Goal: Task Accomplishment & Management: Manage account settings

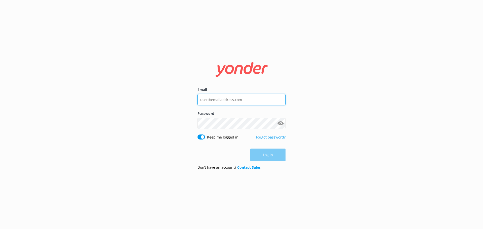
click at [234, 100] on input "Email" at bounding box center [241, 99] width 88 height 11
type input "eryka@safarijeeptours.com"
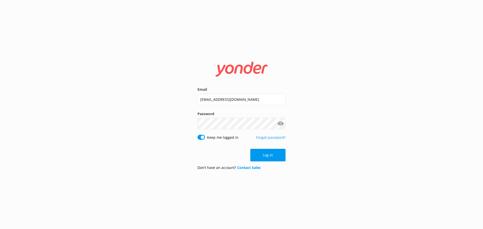
click at [279, 125] on button "Show password" at bounding box center [280, 124] width 10 height 10
click at [272, 156] on button "Log in" at bounding box center [267, 155] width 35 height 13
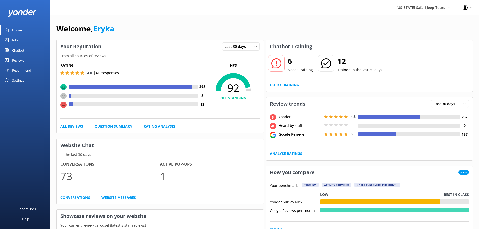
click at [279, 47] on h3 "Chatbot Training" at bounding box center [291, 46] width 50 height 13
click at [280, 85] on link "Go to Training" at bounding box center [284, 85] width 29 height 6
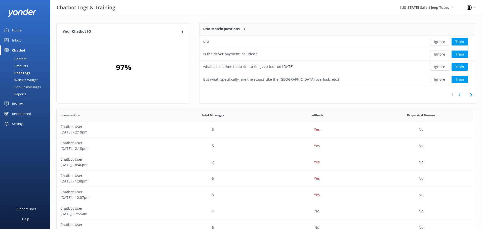
scroll to position [59, 271]
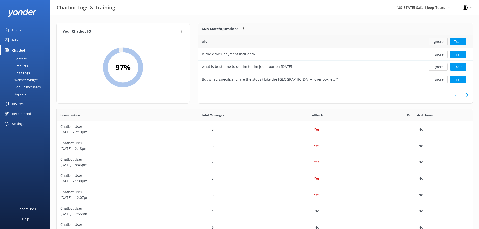
click at [444, 41] on button "Ignore" at bounding box center [438, 42] width 19 height 8
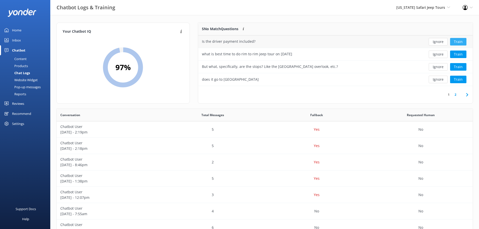
click at [464, 44] on button "Train" at bounding box center [458, 42] width 16 height 8
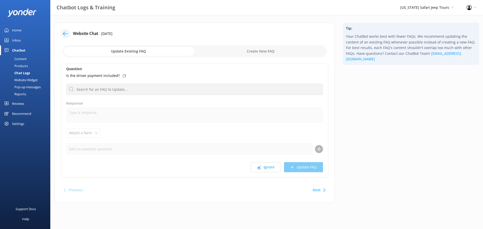
click at [242, 50] on input "checkbox" at bounding box center [194, 51] width 264 height 12
checkbox input "true"
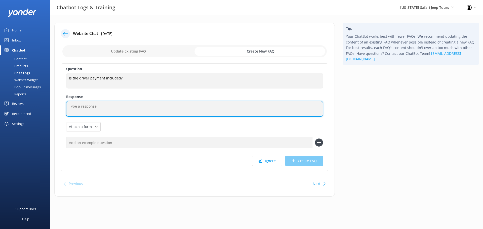
click at [90, 110] on textarea at bounding box center [194, 109] width 257 height 16
type textarea "Gratuities and tips are not included. You can pay with a card or cash."
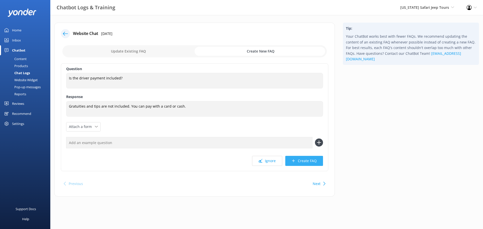
click at [307, 161] on button "Create FAQ" at bounding box center [304, 161] width 38 height 10
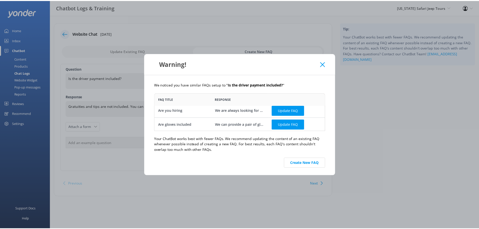
scroll to position [3, 0]
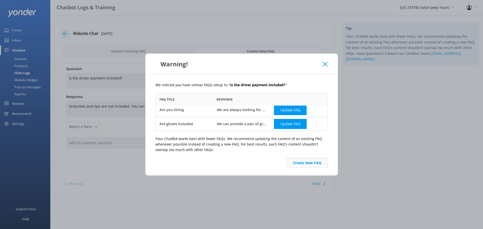
click at [308, 165] on button "Create New FAQ" at bounding box center [307, 163] width 42 height 10
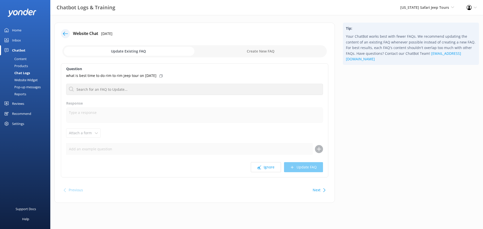
click at [65, 33] on icon at bounding box center [65, 33] width 5 height 5
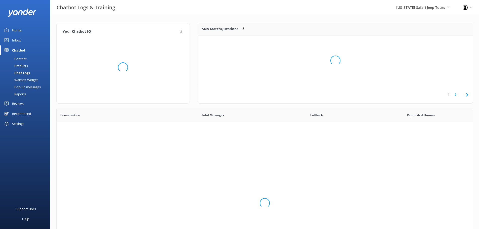
scroll to position [173, 412]
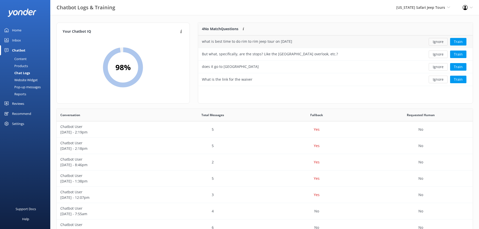
click at [437, 41] on button "Ignore" at bounding box center [438, 42] width 19 height 8
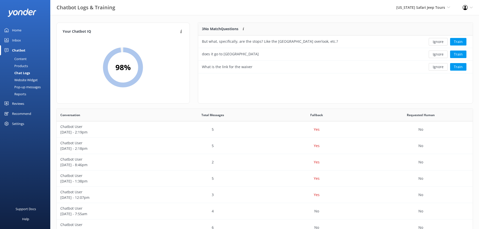
scroll to position [47, 271]
click at [435, 40] on button "Ignore" at bounding box center [438, 42] width 19 height 8
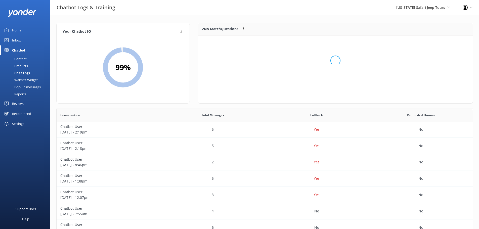
scroll to position [34, 271]
click at [435, 40] on button "Ignore" at bounding box center [438, 42] width 19 height 8
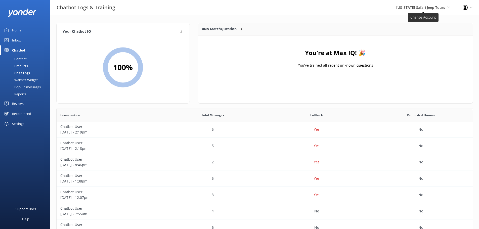
click at [430, 10] on span "[US_STATE] Safari Jeep Tours" at bounding box center [420, 7] width 49 height 5
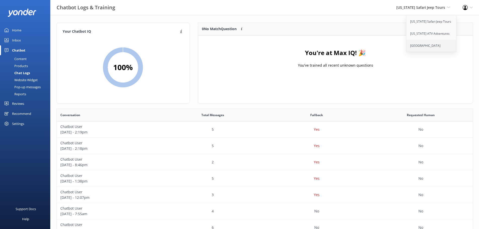
click at [420, 47] on link "[GEOGRAPHIC_DATA]" at bounding box center [431, 46] width 50 height 12
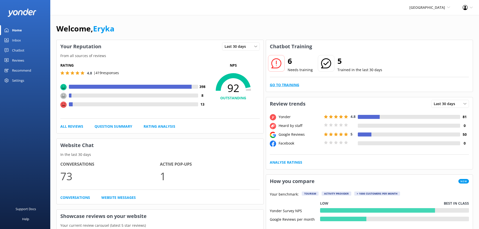
click at [289, 84] on link "Go to Training" at bounding box center [284, 85] width 29 height 6
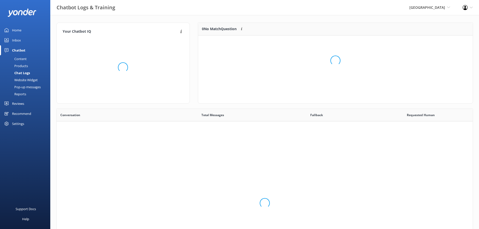
scroll to position [34, 271]
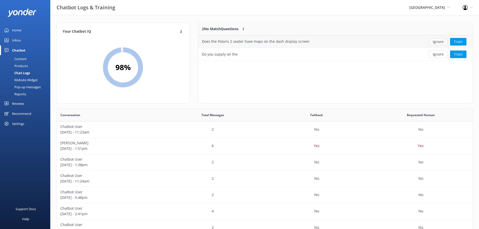
click at [439, 41] on button "Ignore" at bounding box center [438, 42] width 19 height 8
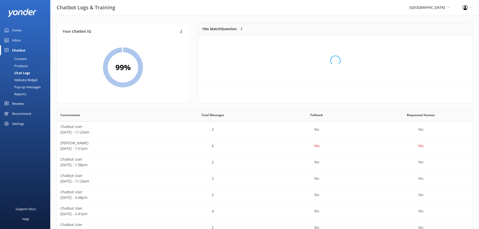
scroll to position [22, 271]
click at [439, 41] on button "Ignore" at bounding box center [438, 42] width 19 height 8
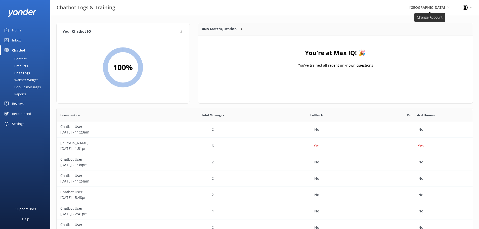
click at [437, 8] on span "[GEOGRAPHIC_DATA]" at bounding box center [427, 7] width 36 height 5
click at [429, 31] on link "[US_STATE] ATV Adventures" at bounding box center [431, 34] width 50 height 12
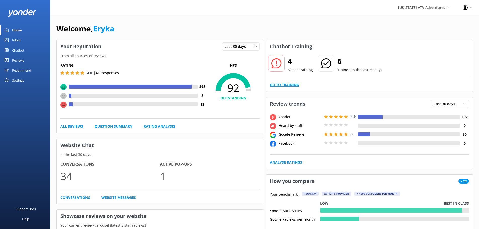
click at [280, 86] on link "Go to Training" at bounding box center [284, 85] width 29 height 6
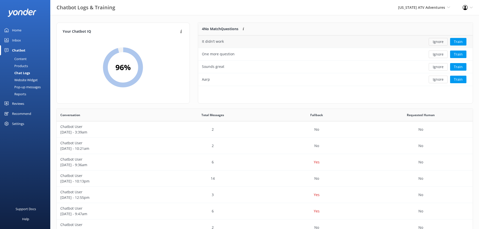
click at [438, 41] on button "Ignore" at bounding box center [438, 42] width 19 height 8
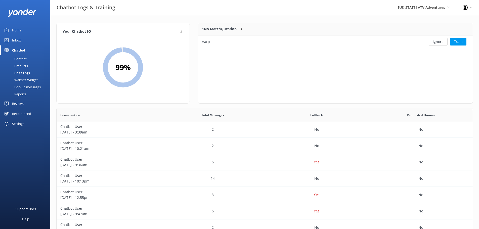
click at [438, 41] on button "Ignore" at bounding box center [438, 42] width 19 height 8
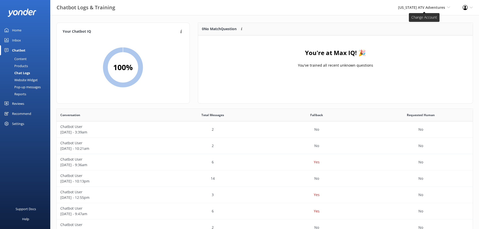
click at [430, 9] on span "[US_STATE] ATV Adventures" at bounding box center [421, 7] width 47 height 5
click at [428, 20] on link "[US_STATE] Safari Jeep Tours" at bounding box center [431, 22] width 50 height 12
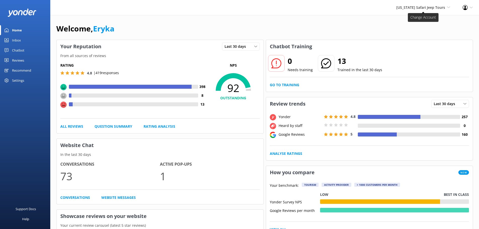
click at [448, 8] on icon at bounding box center [448, 7] width 3 height 3
click at [429, 32] on link "[US_STATE] ATV Adventures" at bounding box center [431, 34] width 50 height 12
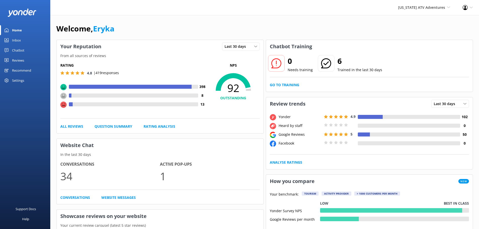
click at [151, 47] on div "Your Reputation Last 30 days Last 7 days Last 30 days" at bounding box center [160, 46] width 207 height 13
click at [16, 61] on div "Reviews" at bounding box center [18, 60] width 12 height 10
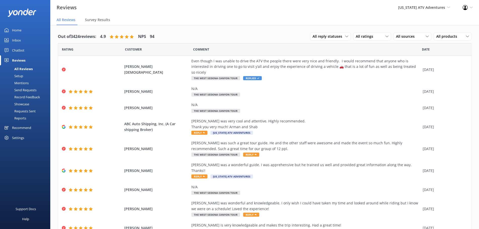
click at [16, 82] on div "Mentions" at bounding box center [16, 82] width 26 height 7
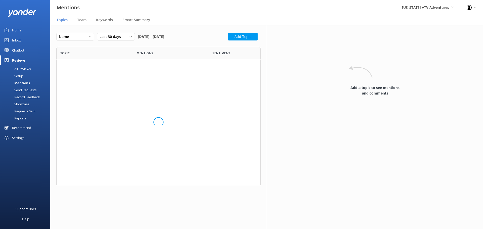
scroll to position [110, 200]
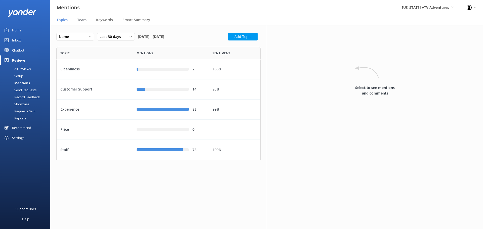
click at [81, 22] on span "Team" at bounding box center [81, 19] width 9 height 5
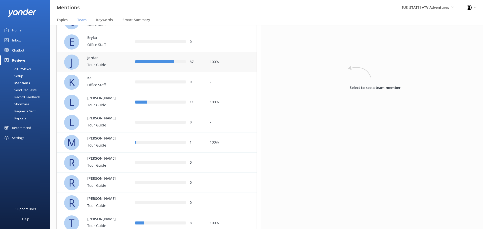
scroll to position [75, 0]
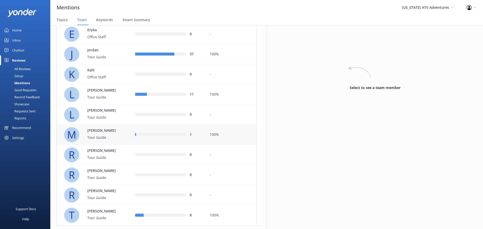
click at [111, 130] on p "[PERSON_NAME]" at bounding box center [103, 131] width 33 height 6
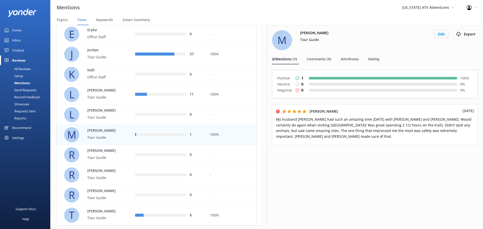
click at [439, 36] on button "Edit" at bounding box center [441, 34] width 15 height 8
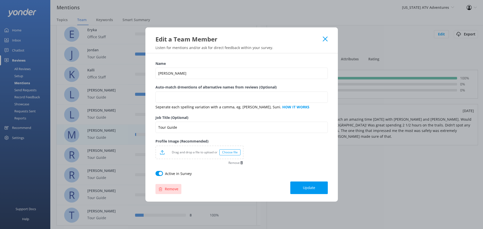
click at [169, 187] on button "Remove" at bounding box center [168, 189] width 26 height 10
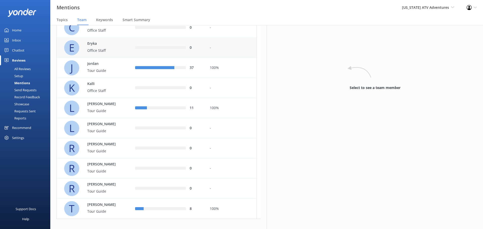
scroll to position [67, 0]
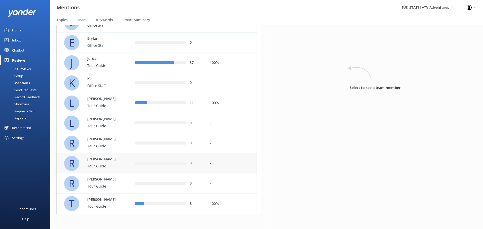
click at [118, 159] on p "[PERSON_NAME]" at bounding box center [103, 160] width 33 height 6
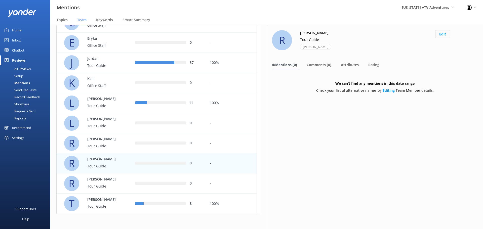
click at [436, 33] on button "Edit" at bounding box center [442, 34] width 15 height 8
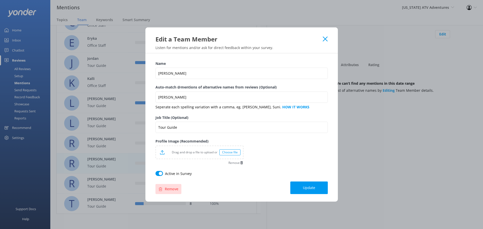
click at [164, 186] on button "Remove" at bounding box center [168, 189] width 26 height 10
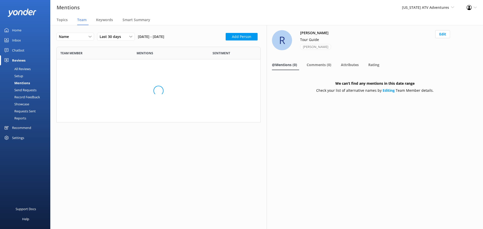
scroll to position [210, 197]
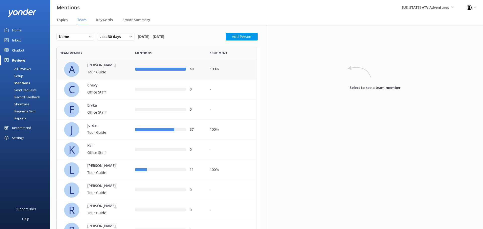
click at [102, 71] on p "Tour Guide" at bounding box center [103, 72] width 33 height 6
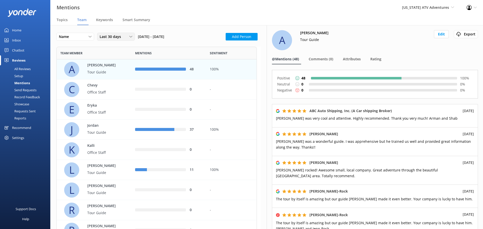
click at [121, 38] on span "Last 30 days" at bounding box center [112, 37] width 24 height 6
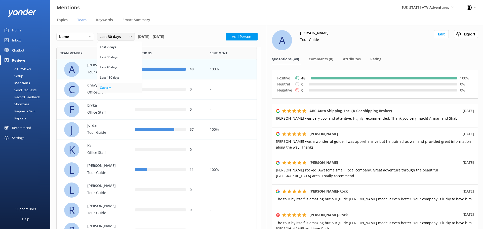
click at [116, 88] on link "Custom" at bounding box center [119, 88] width 45 height 10
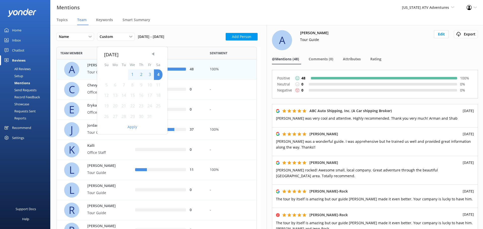
click at [153, 53] on span "Previous Month" at bounding box center [152, 53] width 5 height 5
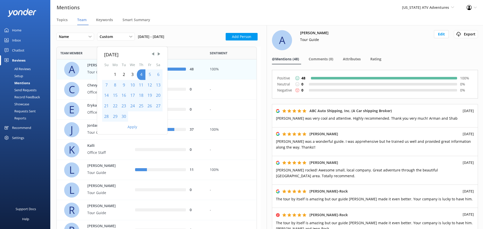
click at [115, 72] on div "1" at bounding box center [115, 74] width 9 height 11
click at [127, 116] on div "30" at bounding box center [123, 116] width 9 height 11
click at [136, 127] on button "Apply" at bounding box center [133, 127] width 10 height 4
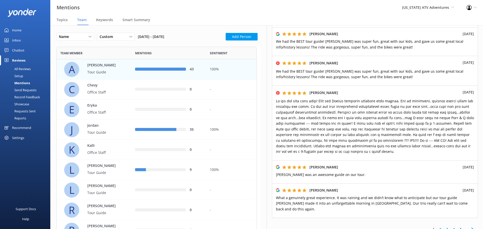
scroll to position [226, 0]
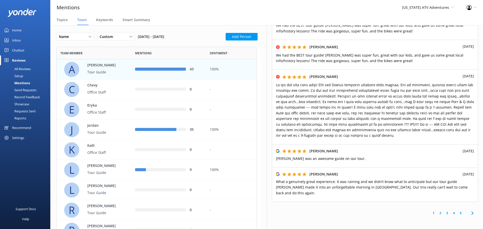
click at [437, 214] on link "2" at bounding box center [440, 213] width 7 height 5
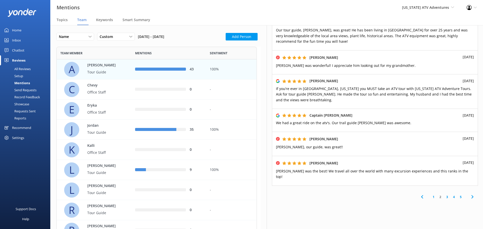
scroll to position [217, 0]
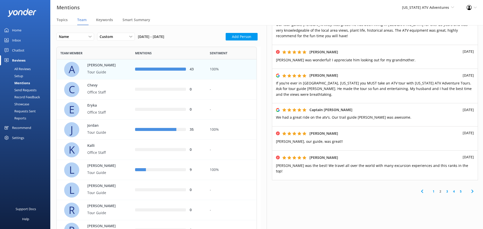
click at [445, 189] on link "3" at bounding box center [447, 191] width 7 height 5
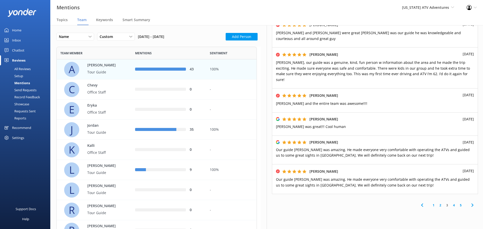
scroll to position [223, 0]
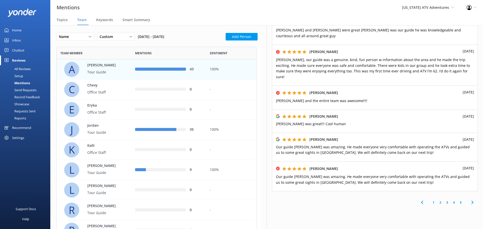
click at [450, 200] on link "4" at bounding box center [453, 202] width 7 height 5
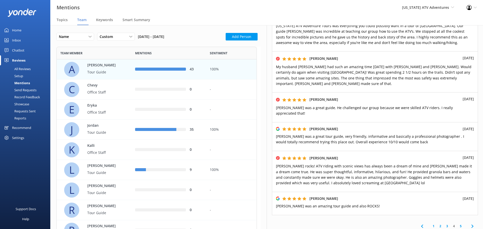
scroll to position [201, 0]
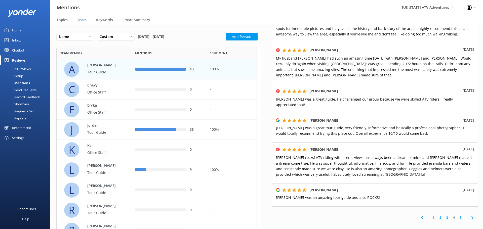
click at [457, 215] on link "5" at bounding box center [460, 217] width 7 height 5
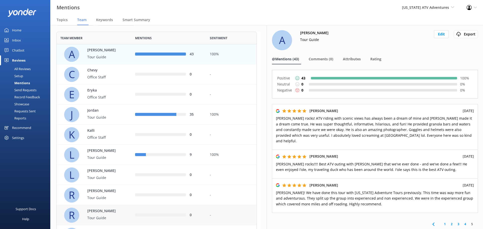
scroll to position [47, 0]
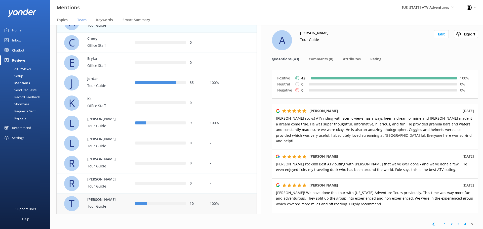
click at [117, 206] on p "Tour Guide" at bounding box center [103, 207] width 33 height 6
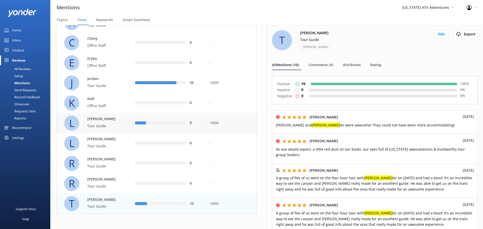
click at [146, 122] on div "row" at bounding box center [166, 123] width 40 height 3
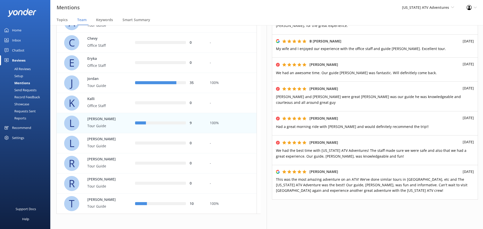
scroll to position [161, 0]
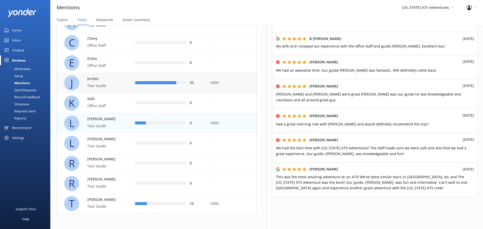
click at [105, 87] on p "Tour Guide" at bounding box center [103, 86] width 33 height 6
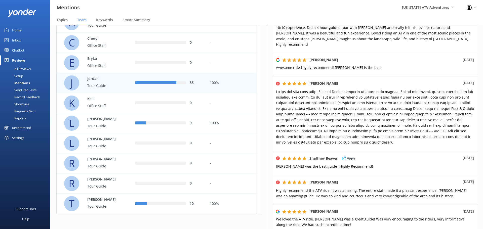
scroll to position [226, 0]
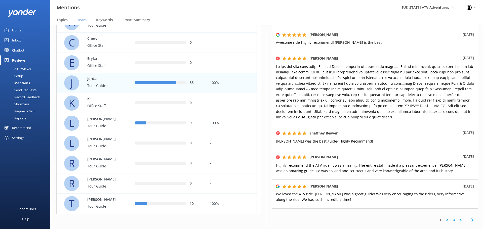
click at [444, 218] on link "2" at bounding box center [447, 220] width 7 height 5
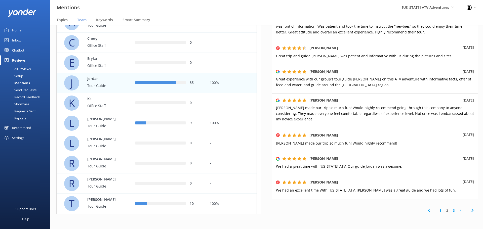
scroll to position [251, 0]
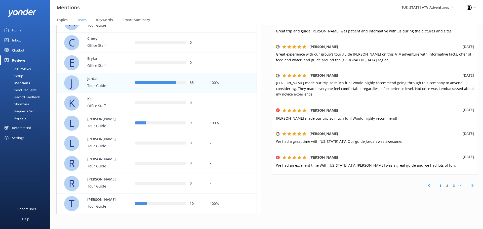
click at [451, 185] on link "3" at bounding box center [453, 185] width 7 height 5
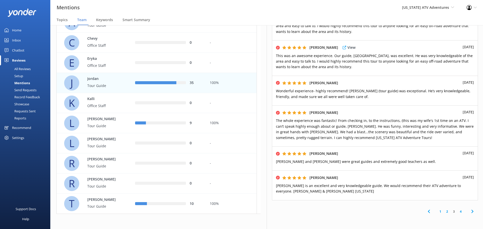
scroll to position [252, 0]
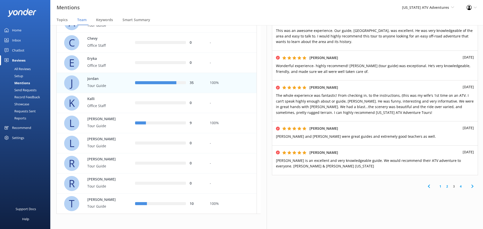
click at [457, 188] on link "4" at bounding box center [460, 186] width 7 height 5
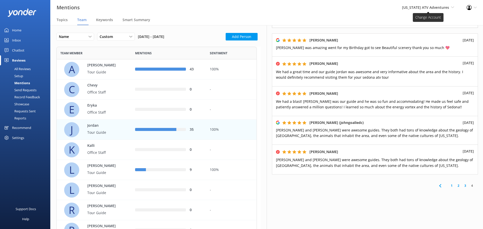
click at [437, 9] on span "[US_STATE] ATV Adventures" at bounding box center [425, 7] width 47 height 5
click at [429, 48] on link "[GEOGRAPHIC_DATA]" at bounding box center [435, 46] width 50 height 12
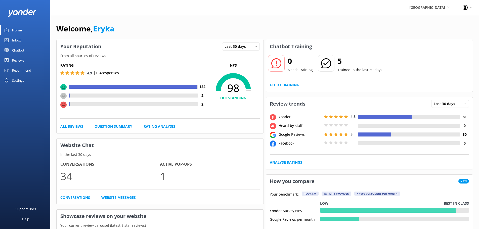
click at [21, 59] on div "Reviews" at bounding box center [18, 60] width 12 height 10
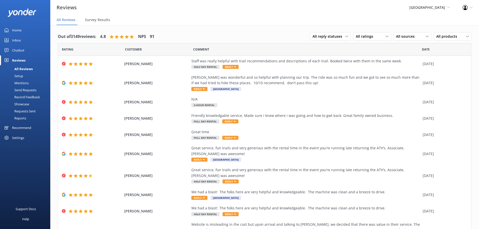
click at [18, 82] on div "Mentions" at bounding box center [16, 82] width 26 height 7
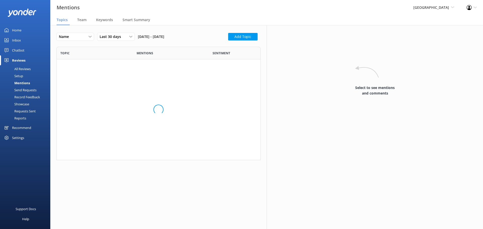
scroll to position [130, 200]
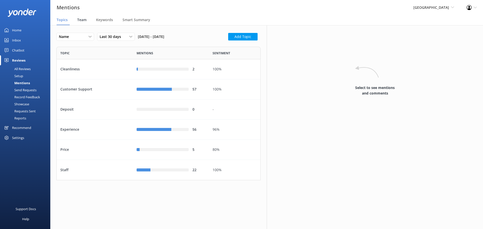
click at [85, 19] on span "Team" at bounding box center [81, 19] width 9 height 5
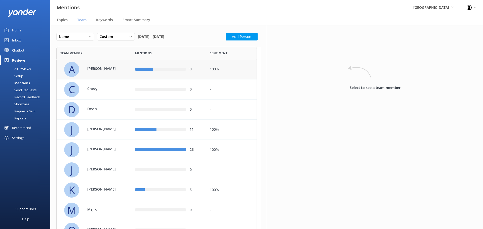
click at [111, 68] on p "[PERSON_NAME]" at bounding box center [103, 69] width 33 height 6
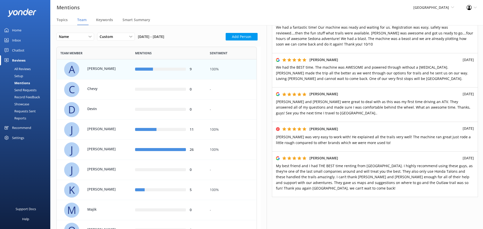
scroll to position [226, 0]
click at [90, 133] on div "[PERSON_NAME]" at bounding box center [101, 129] width 38 height 7
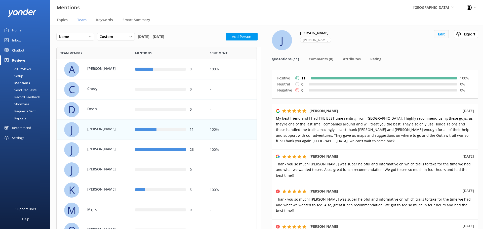
click at [442, 33] on button "Edit" at bounding box center [441, 34] width 15 height 8
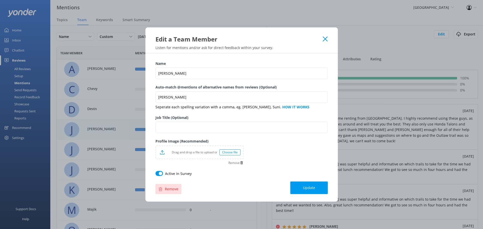
click at [171, 191] on button "Remove" at bounding box center [168, 189] width 26 height 10
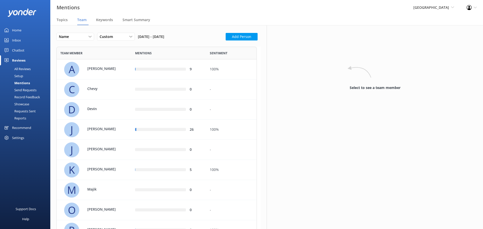
scroll to position [210, 197]
click at [114, 130] on p "[PERSON_NAME]" at bounding box center [103, 129] width 33 height 6
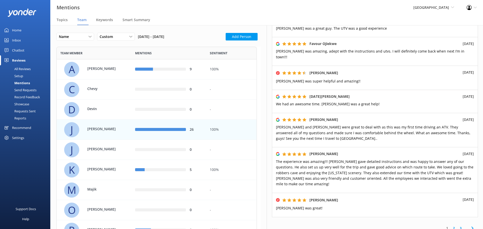
scroll to position [201, 0]
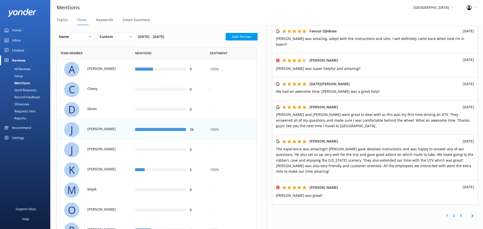
click at [450, 213] on link "2" at bounding box center [453, 215] width 7 height 5
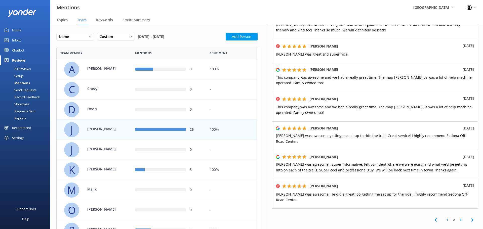
scroll to position [201, 0]
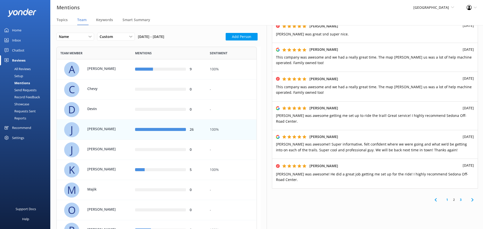
click at [457, 197] on link "3" at bounding box center [460, 199] width 7 height 5
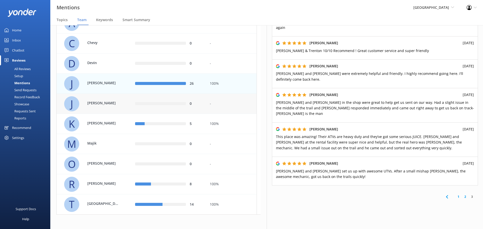
scroll to position [47, 0]
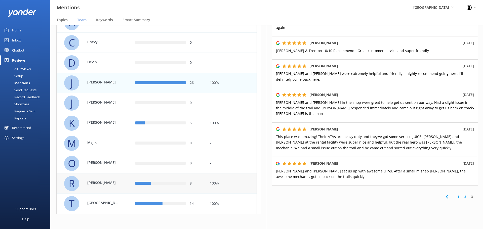
click at [176, 183] on div "row" at bounding box center [168, 183] width 35 height 3
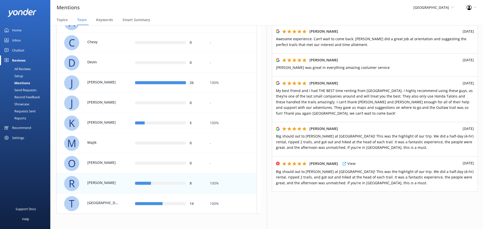
scroll to position [157, 0]
click at [118, 202] on p "[GEOGRAPHIC_DATA]" at bounding box center [103, 203] width 33 height 6
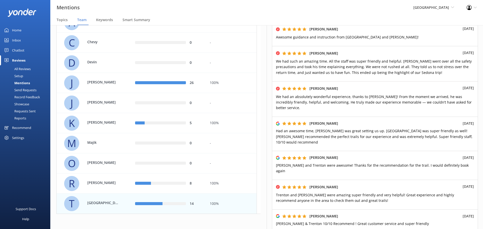
scroll to position [201, 0]
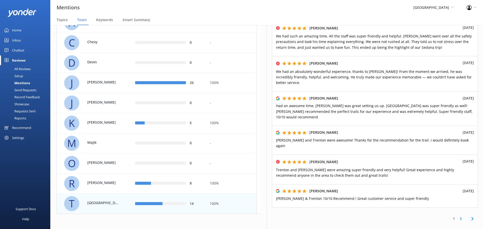
click at [459, 216] on link "2" at bounding box center [460, 218] width 7 height 5
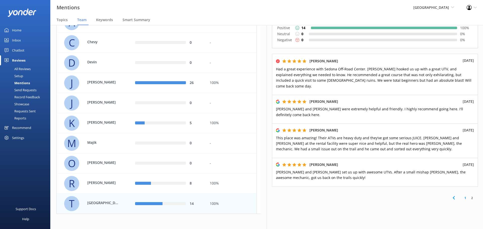
scroll to position [57, 0]
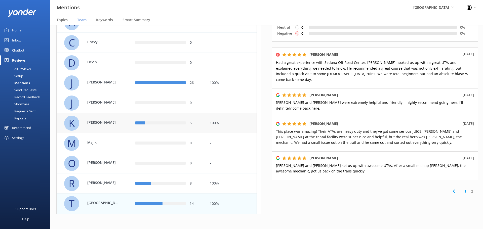
click at [118, 124] on p "[PERSON_NAME]" at bounding box center [103, 123] width 33 height 6
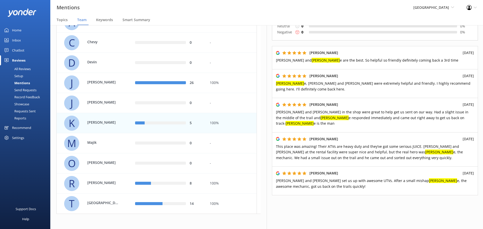
scroll to position [62, 0]
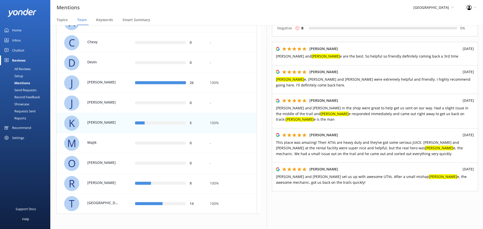
click at [437, 11] on div "Sedona Off-Road Center [US_STATE] Safari Jeep Tours [US_STATE] ATV Adventures S…" at bounding box center [433, 7] width 53 height 15
click at [438, 19] on link "[US_STATE] Safari Jeep Tours" at bounding box center [435, 22] width 50 height 12
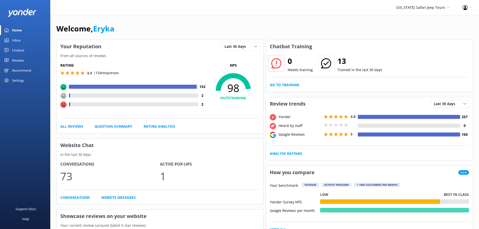
click at [17, 60] on div "Reviews" at bounding box center [18, 60] width 12 height 10
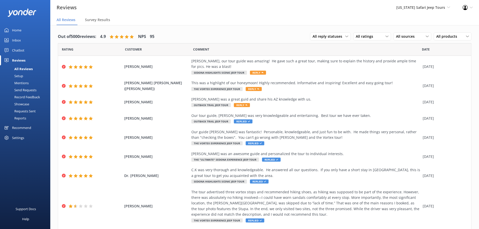
click at [16, 82] on div "Mentions" at bounding box center [16, 82] width 26 height 7
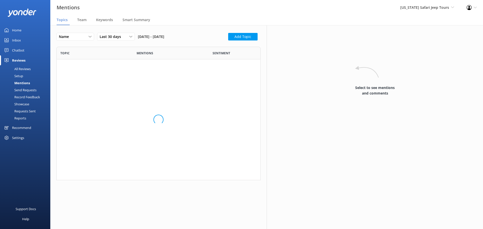
scroll to position [130, 200]
click at [80, 19] on span "Team" at bounding box center [81, 19] width 9 height 5
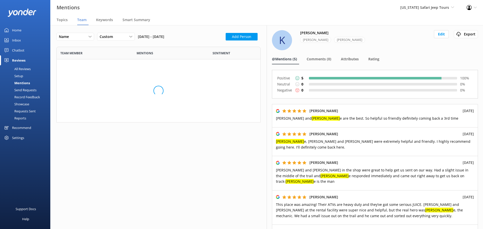
scroll to position [452, 197]
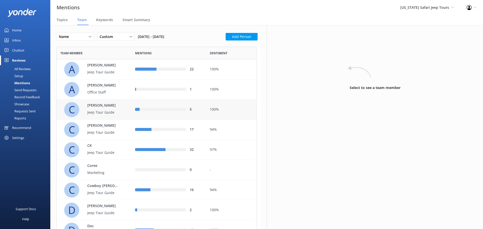
click at [219, 111] on div "100%" at bounding box center [231, 110] width 43 height 6
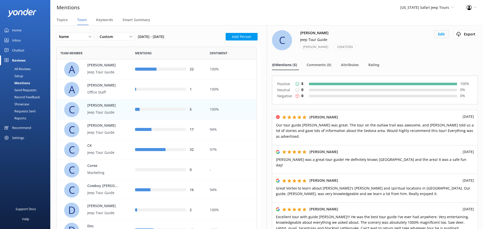
click at [434, 33] on button "Edit" at bounding box center [441, 34] width 15 height 8
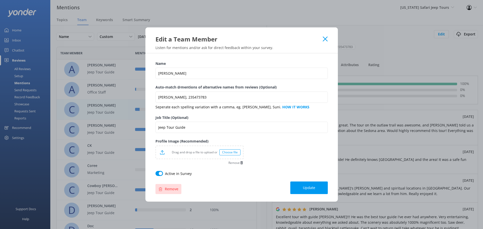
click at [175, 190] on button "Remove" at bounding box center [168, 189] width 26 height 10
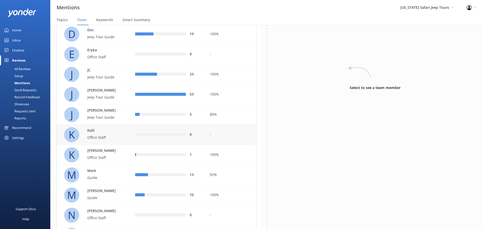
scroll to position [201, 0]
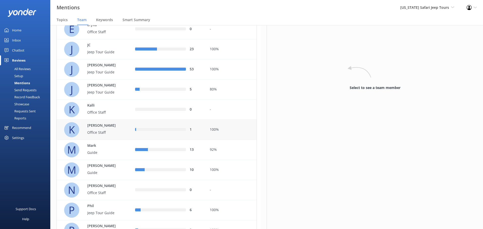
click at [105, 134] on p "Office Staff" at bounding box center [103, 133] width 33 height 6
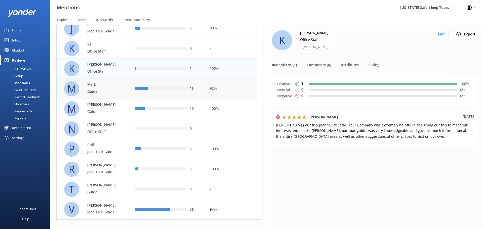
scroll to position [268, 0]
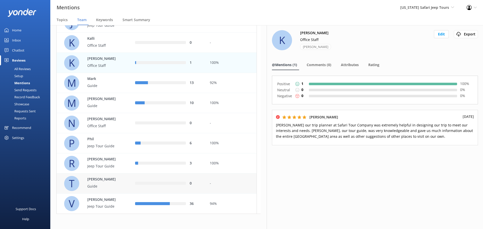
click at [214, 187] on div "-" at bounding box center [231, 184] width 51 height 20
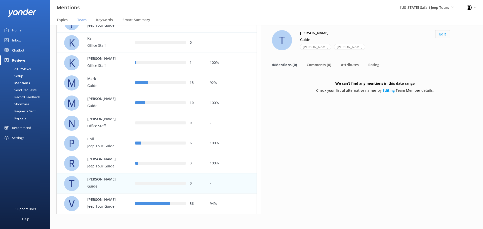
click at [441, 36] on button "Edit" at bounding box center [442, 34] width 15 height 8
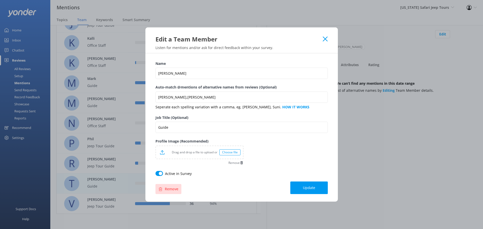
click at [174, 186] on button "Remove" at bounding box center [168, 189] width 26 height 10
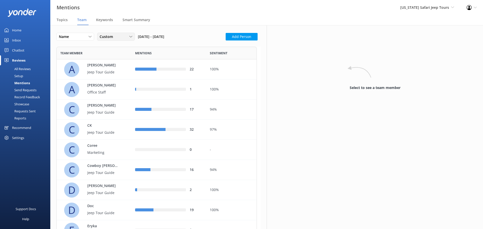
click at [113, 37] on span "Custom" at bounding box center [108, 37] width 16 height 6
click at [106, 87] on div "Custom" at bounding box center [105, 87] width 11 height 5
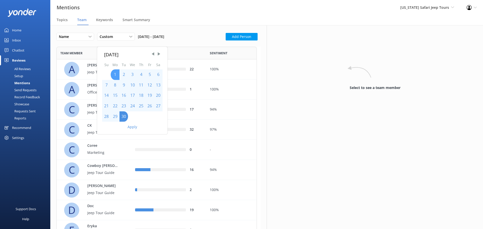
click at [113, 74] on div "1" at bounding box center [115, 74] width 9 height 11
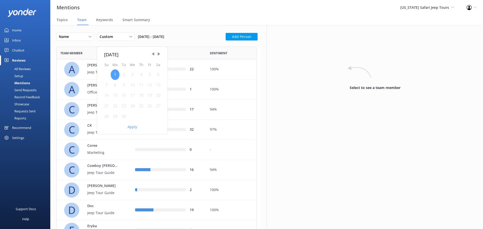
click at [115, 74] on div "1" at bounding box center [115, 74] width 9 height 11
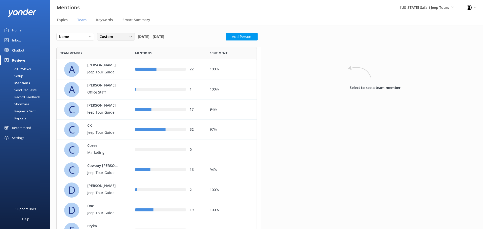
click at [125, 35] on div "Custom" at bounding box center [115, 37] width 35 height 6
click at [109, 87] on div "Custom" at bounding box center [105, 87] width 11 height 5
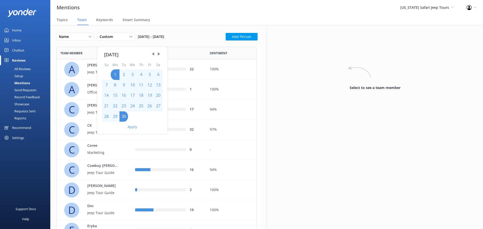
click at [131, 126] on button "Apply" at bounding box center [133, 127] width 10 height 4
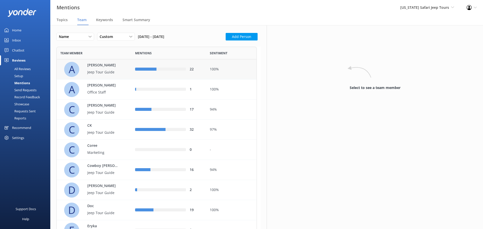
click at [108, 70] on p "Jeep Tour Guide" at bounding box center [103, 72] width 33 height 6
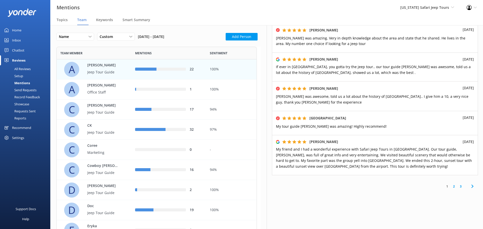
scroll to position [221, 0]
click at [451, 187] on link "2" at bounding box center [453, 185] width 7 height 5
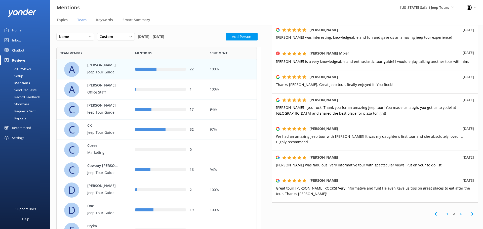
scroll to position [176, 0]
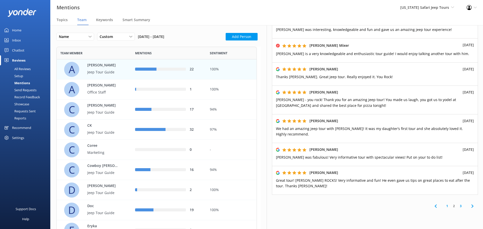
click at [457, 205] on link "3" at bounding box center [460, 206] width 7 height 5
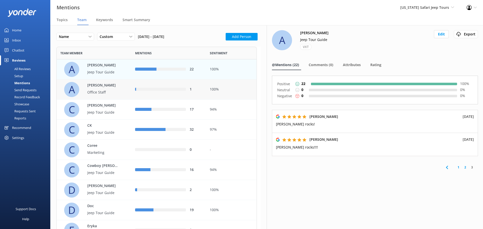
click at [122, 93] on div "A [PERSON_NAME] Office Staff" at bounding box center [95, 89] width 63 height 15
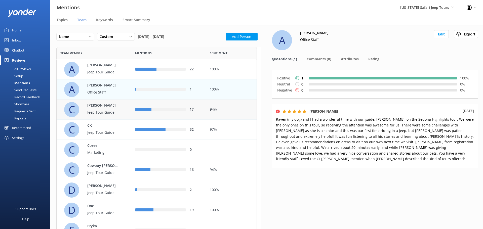
click at [109, 102] on div "C [PERSON_NAME] Tour Guide" at bounding box center [95, 109] width 63 height 15
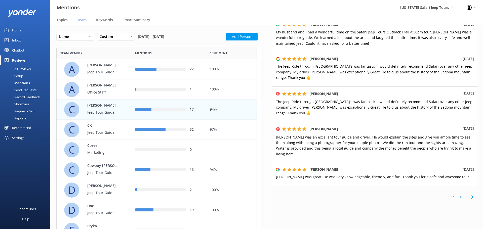
scroll to position [240, 0]
click at [457, 195] on link "2" at bounding box center [460, 197] width 7 height 5
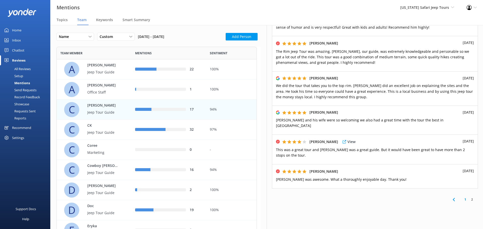
scroll to position [141, 0]
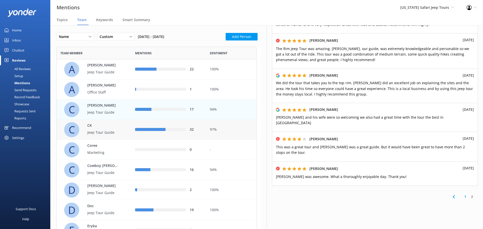
click at [105, 135] on p "Jeep Tour Guide" at bounding box center [103, 133] width 33 height 6
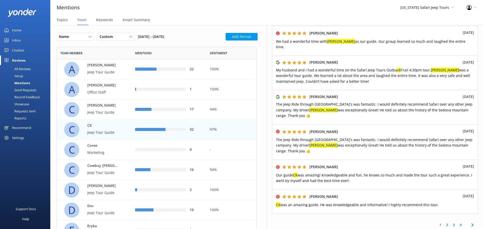
scroll to position [226, 0]
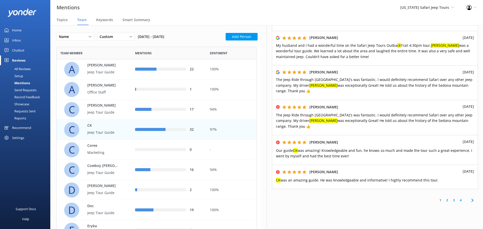
click at [445, 198] on link "2" at bounding box center [447, 200] width 7 height 5
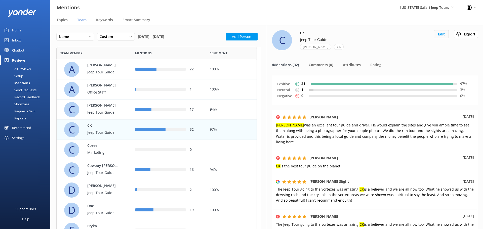
click at [436, 34] on button "Edit" at bounding box center [441, 34] width 15 height 8
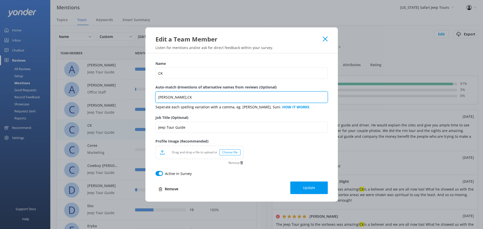
drag, startPoint x: 168, startPoint y: 97, endPoint x: 155, endPoint y: 97, distance: 12.1
click at [155, 97] on input "[PERSON_NAME],CK" at bounding box center [241, 97] width 172 height 11
type input "CK"
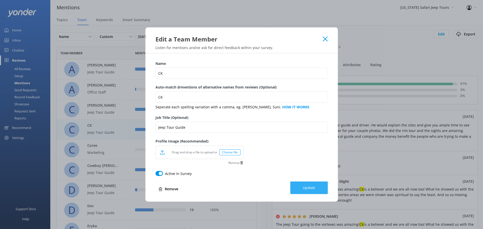
click at [303, 188] on span "Update" at bounding box center [309, 187] width 12 height 5
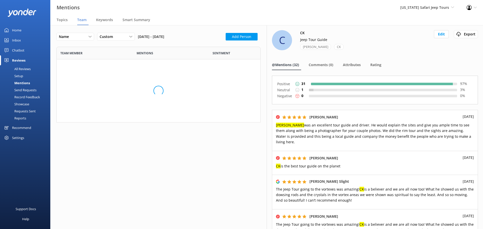
scroll to position [411, 197]
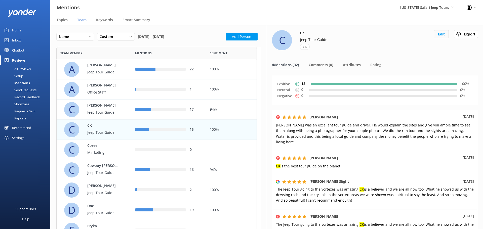
click at [440, 37] on button "Edit" at bounding box center [441, 34] width 15 height 8
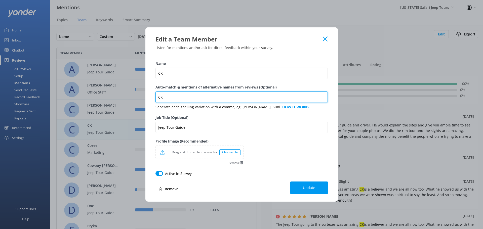
click at [189, 102] on input "CK" at bounding box center [241, 97] width 172 height 11
type input "CK Cee [PERSON_NAME]"
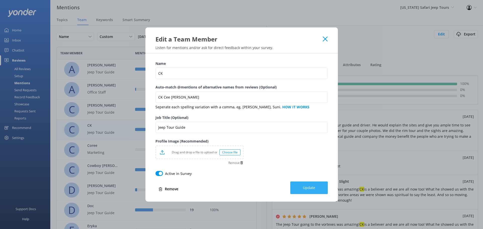
click at [313, 183] on button "Update" at bounding box center [308, 188] width 37 height 13
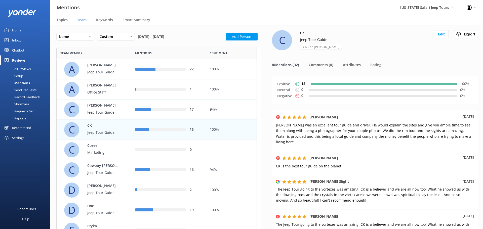
click at [111, 128] on p "CK" at bounding box center [103, 126] width 33 height 6
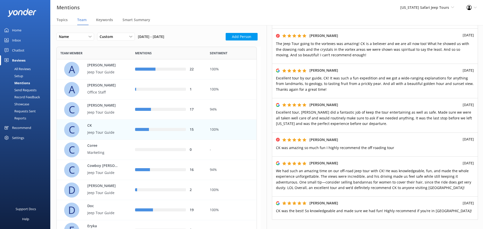
scroll to position [201, 0]
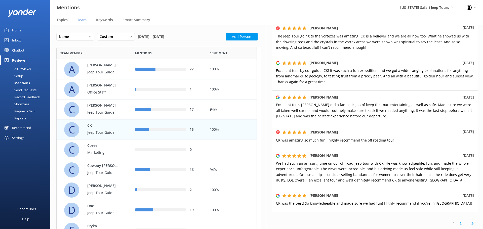
click at [457, 222] on link "2" at bounding box center [460, 223] width 7 height 5
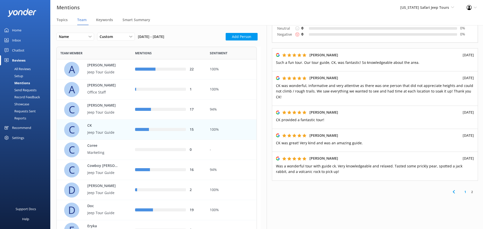
scroll to position [68, 0]
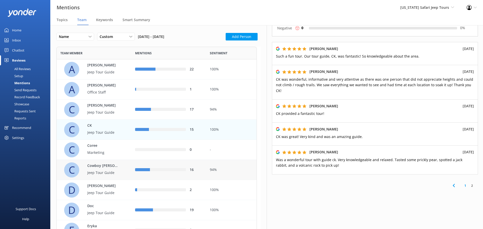
click at [140, 174] on div "16" at bounding box center [168, 170] width 75 height 20
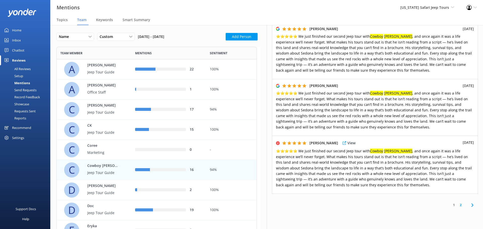
scroll to position [292, 0]
click at [457, 202] on link "2" at bounding box center [460, 204] width 7 height 5
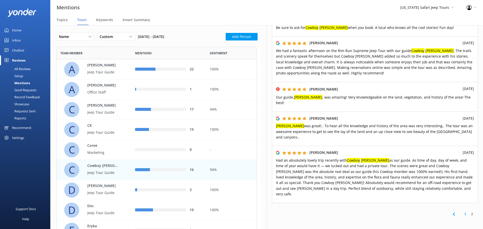
scroll to position [138, 0]
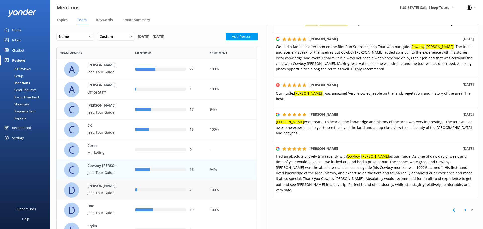
click at [117, 189] on div "[PERSON_NAME] Tour Guide" at bounding box center [101, 190] width 38 height 14
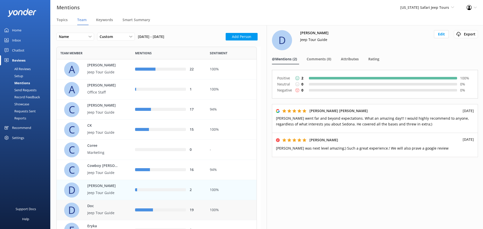
scroll to position [25, 0]
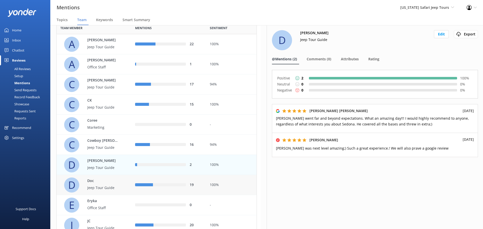
click at [109, 187] on p "Jeep Tour Guide" at bounding box center [103, 188] width 33 height 6
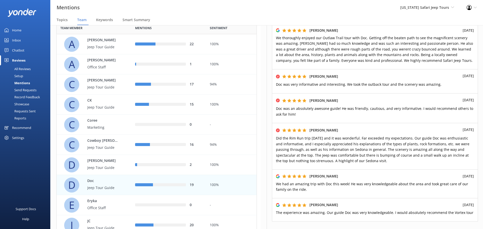
scroll to position [226, 0]
click at [457, 229] on link "2" at bounding box center [460, 232] width 7 height 5
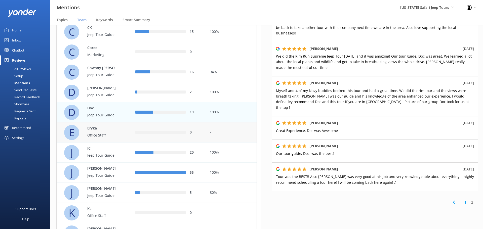
scroll to position [101, 0]
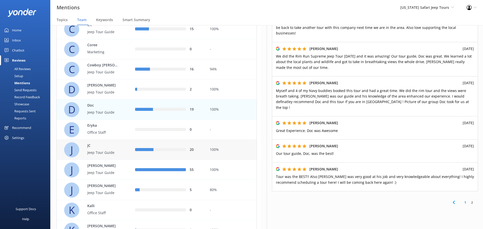
click at [106, 152] on p "Jeep Tour Guide" at bounding box center [103, 153] width 33 height 6
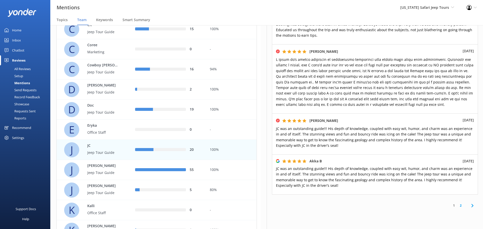
scroll to position [341, 0]
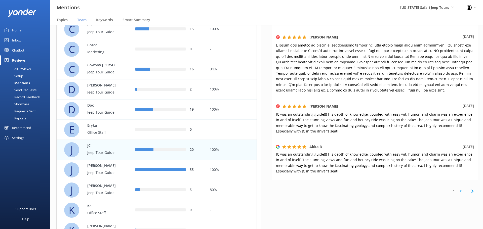
click at [458, 189] on link "2" at bounding box center [460, 191] width 7 height 5
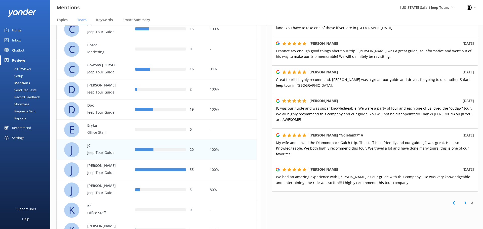
scroll to position [246, 0]
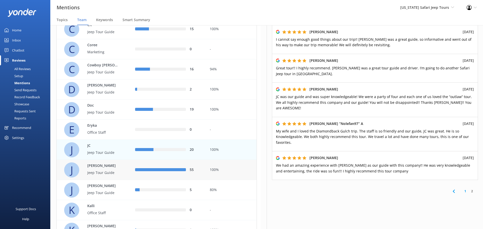
click at [104, 167] on p "[PERSON_NAME]" at bounding box center [103, 166] width 33 height 6
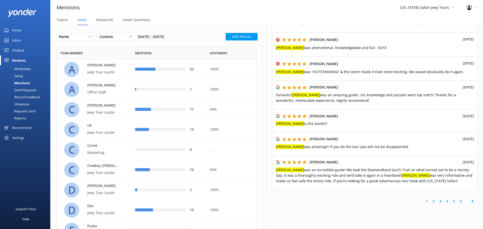
scroll to position [223, 0]
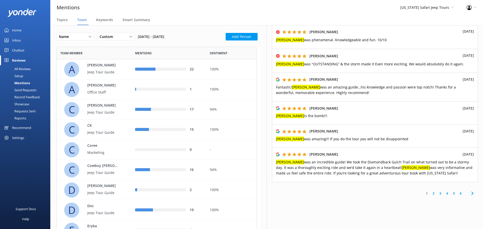
click at [430, 191] on link "2" at bounding box center [433, 193] width 7 height 5
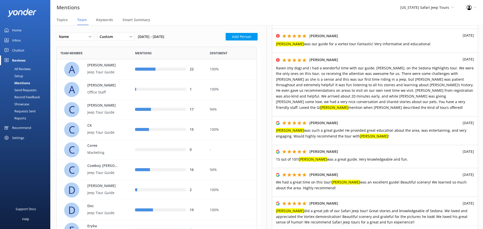
scroll to position [226, 0]
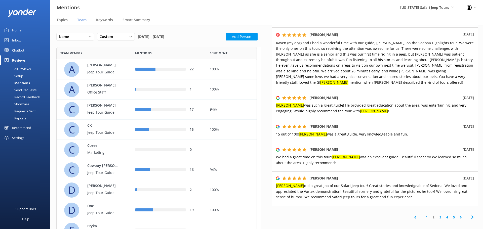
click at [437, 215] on link "3" at bounding box center [440, 217] width 7 height 5
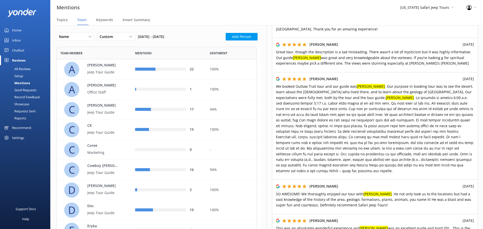
scroll to position [302, 0]
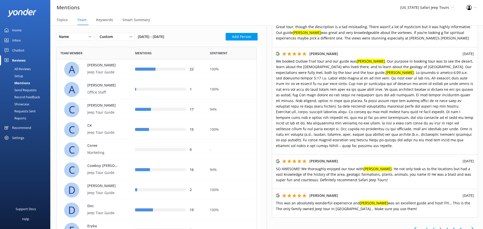
click at [444, 227] on link "4" at bounding box center [447, 229] width 7 height 5
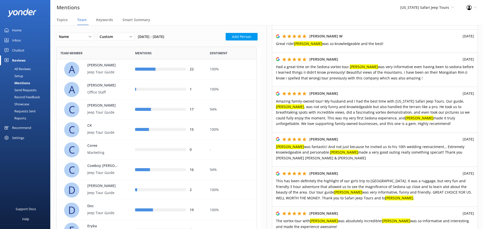
scroll to position [226, 0]
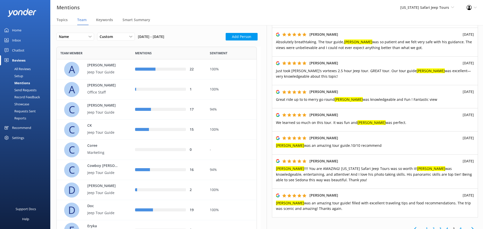
scroll to position [201, 0]
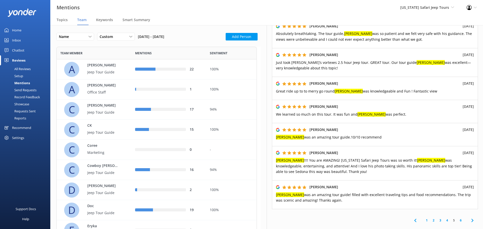
click at [457, 218] on link "6" at bounding box center [460, 220] width 7 height 5
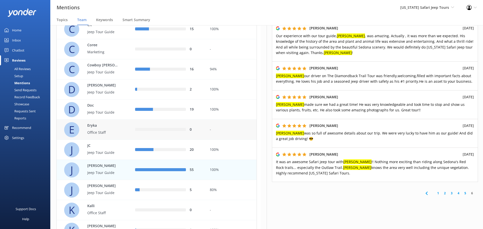
scroll to position [126, 0]
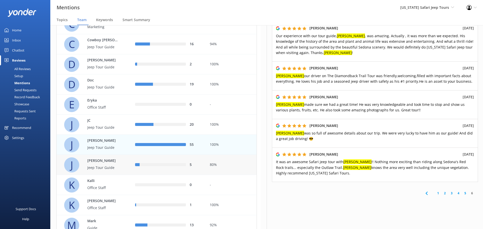
click at [109, 164] on div "[PERSON_NAME] Tour Guide" at bounding box center [101, 165] width 38 height 14
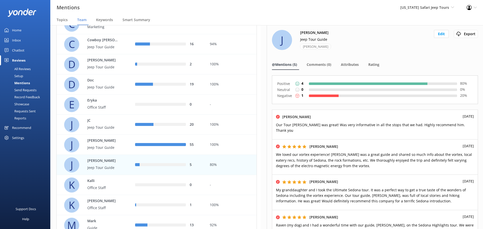
scroll to position [151, 0]
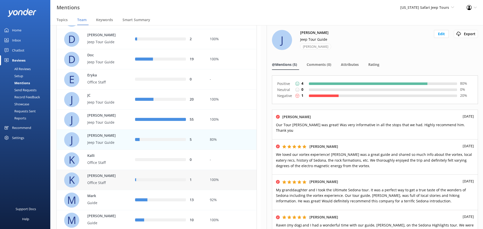
click at [111, 173] on div "K [PERSON_NAME] Office Staff" at bounding box center [95, 180] width 63 height 15
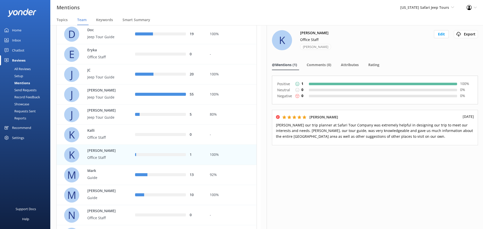
scroll to position [201, 0]
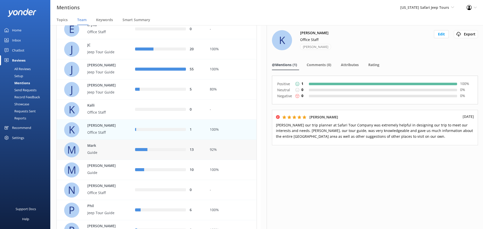
click at [117, 152] on p "Guide" at bounding box center [103, 153] width 33 height 6
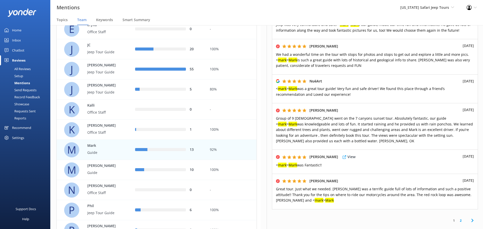
scroll to position [226, 0]
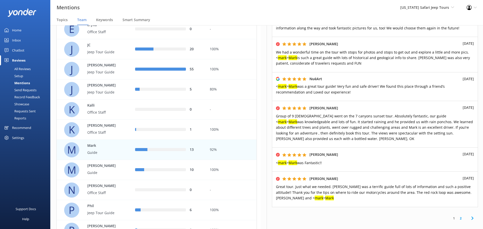
click at [457, 216] on link "2" at bounding box center [460, 218] width 7 height 5
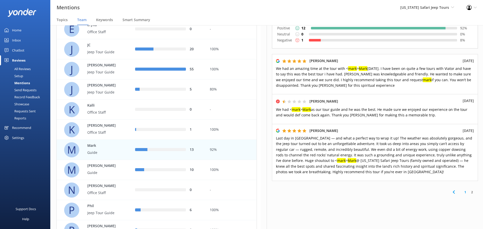
scroll to position [70, 0]
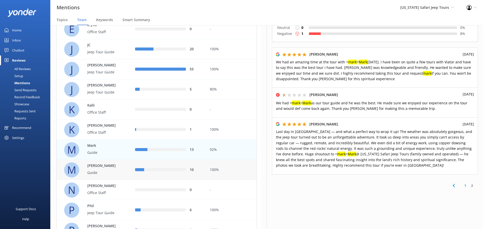
click at [116, 172] on p "Guide" at bounding box center [103, 173] width 33 height 6
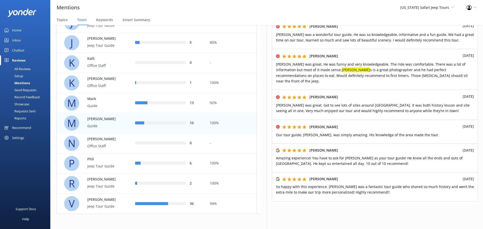
scroll to position [246, 0]
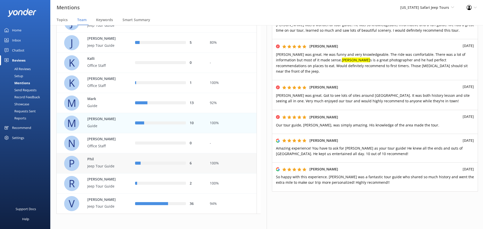
click at [144, 162] on div "row" at bounding box center [163, 163] width 45 height 3
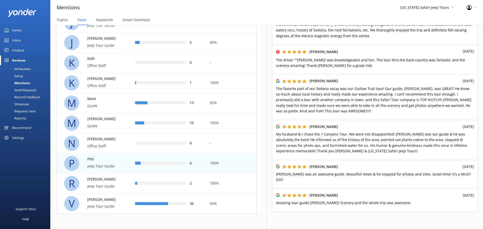
scroll to position [121, 0]
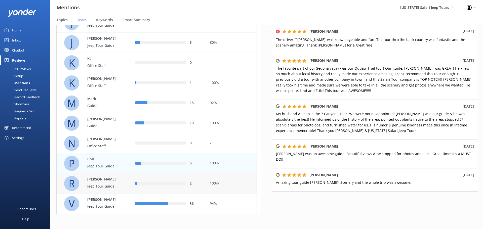
click at [175, 185] on div "row" at bounding box center [161, 183] width 49 height 3
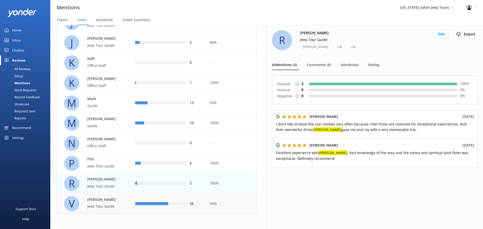
click at [122, 200] on div "V [PERSON_NAME] Tour Guide" at bounding box center [95, 203] width 63 height 15
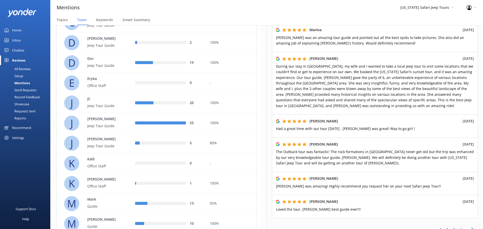
scroll to position [201, 0]
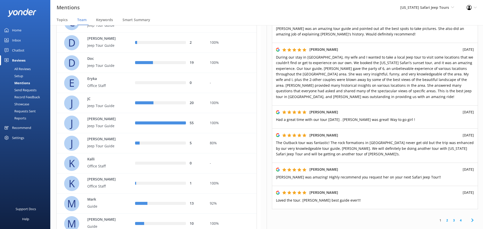
click at [444, 220] on link "2" at bounding box center [447, 220] width 7 height 5
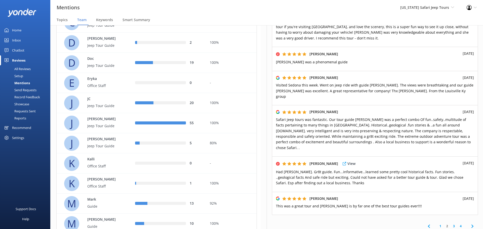
scroll to position [226, 0]
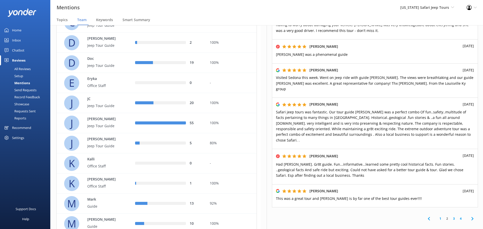
click at [450, 216] on link "3" at bounding box center [453, 218] width 7 height 5
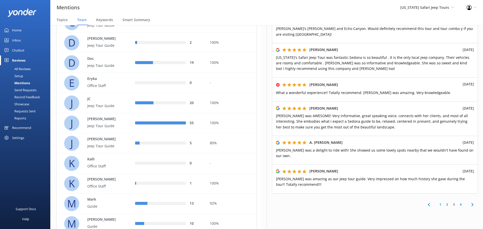
scroll to position [220, 0]
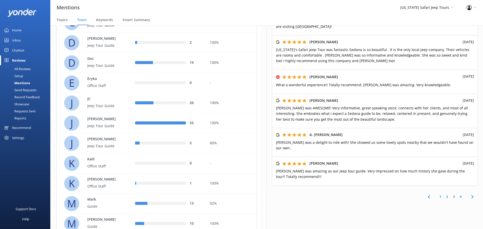
click at [457, 194] on link "4" at bounding box center [460, 196] width 7 height 5
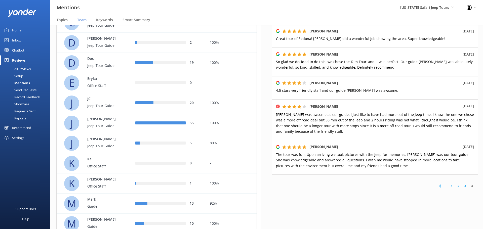
scroll to position [103, 0]
